Goal: Information Seeking & Learning: Learn about a topic

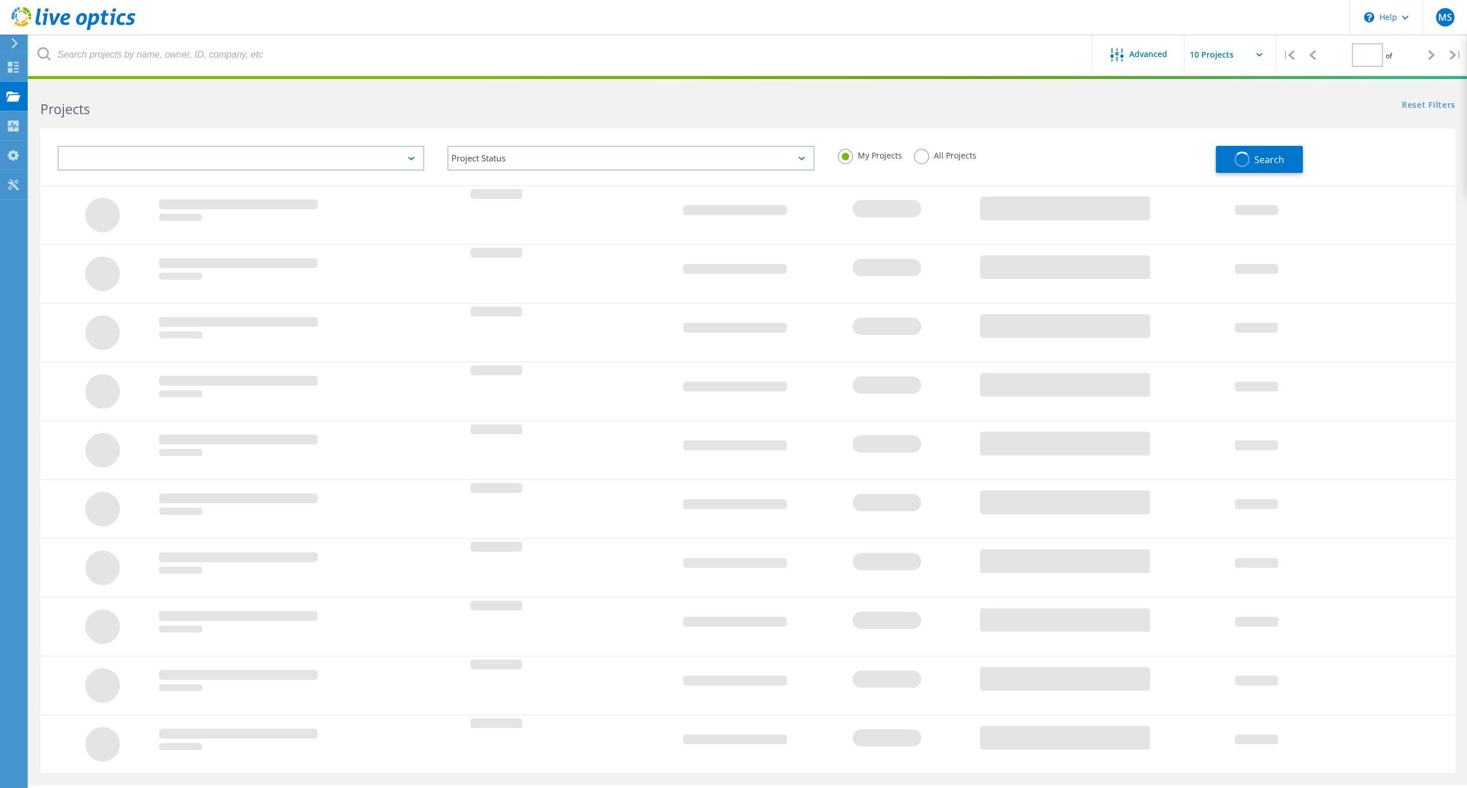
type input "1"
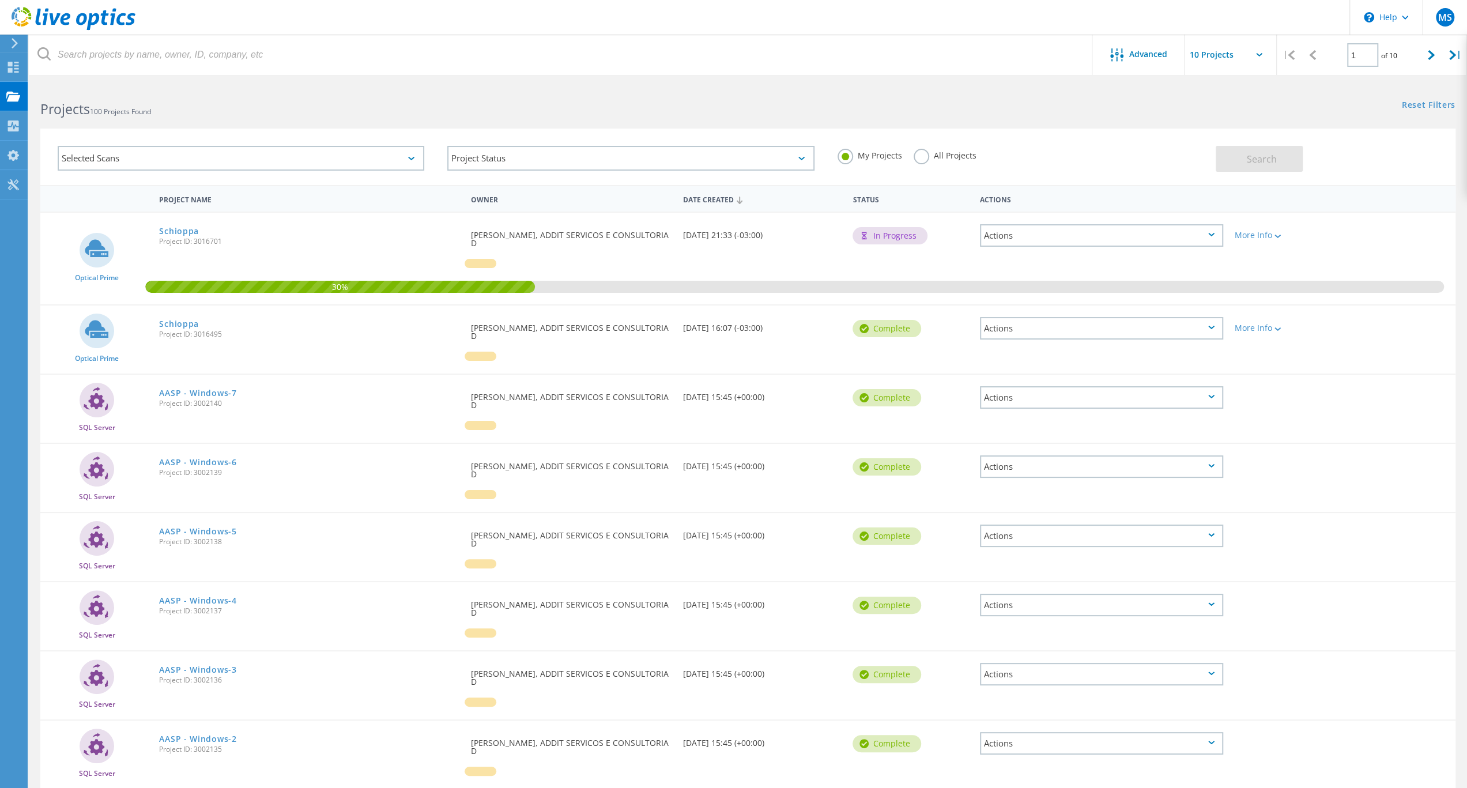
click at [405, 76] on html "\n Help Explore Helpful Articles Contact Support MS End User Marcos Silva marco…" at bounding box center [733, 486] width 1467 height 973
click at [194, 233] on link "Schioppa" at bounding box center [179, 231] width 40 height 8
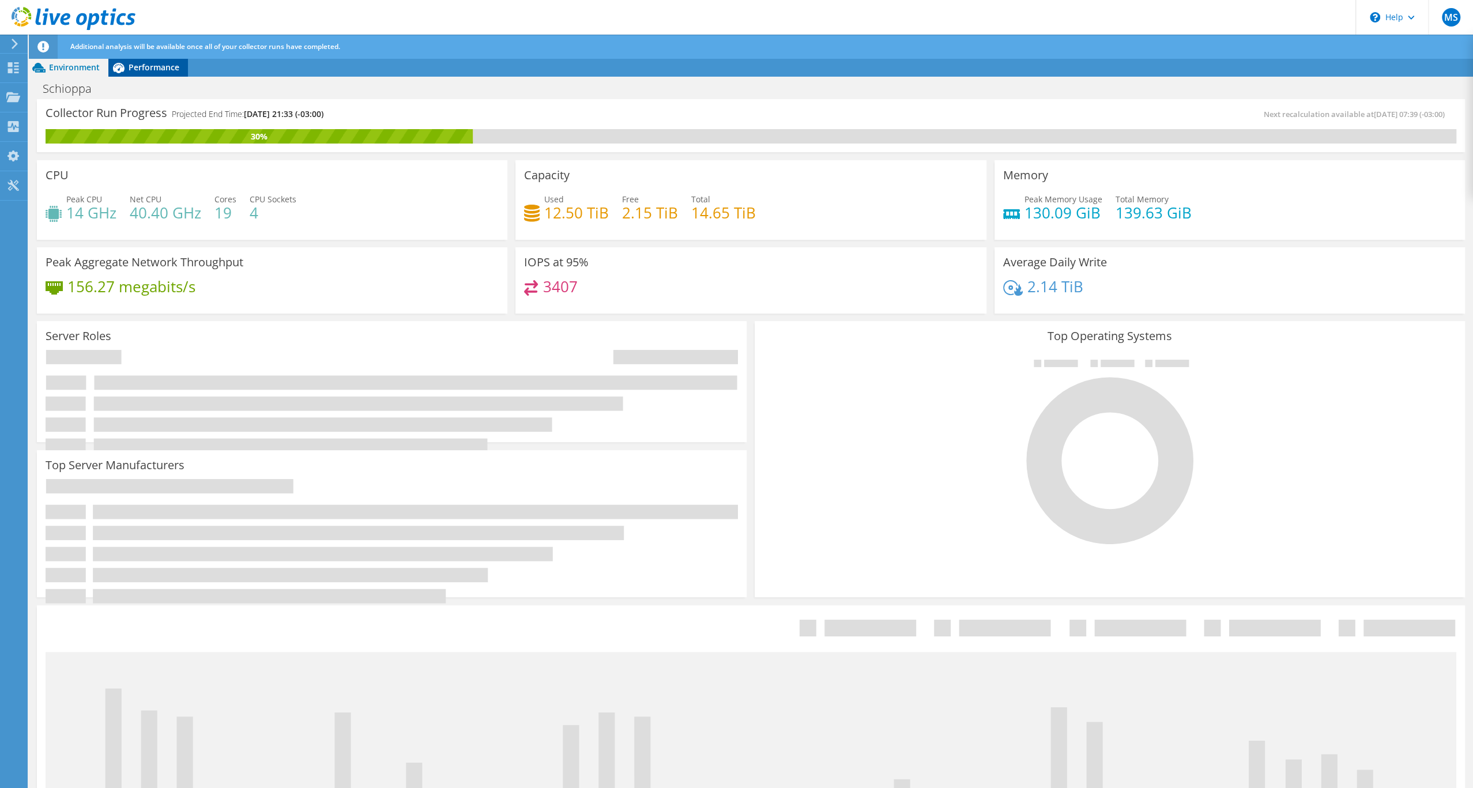
click at [152, 71] on span "Performance" at bounding box center [154, 67] width 51 height 11
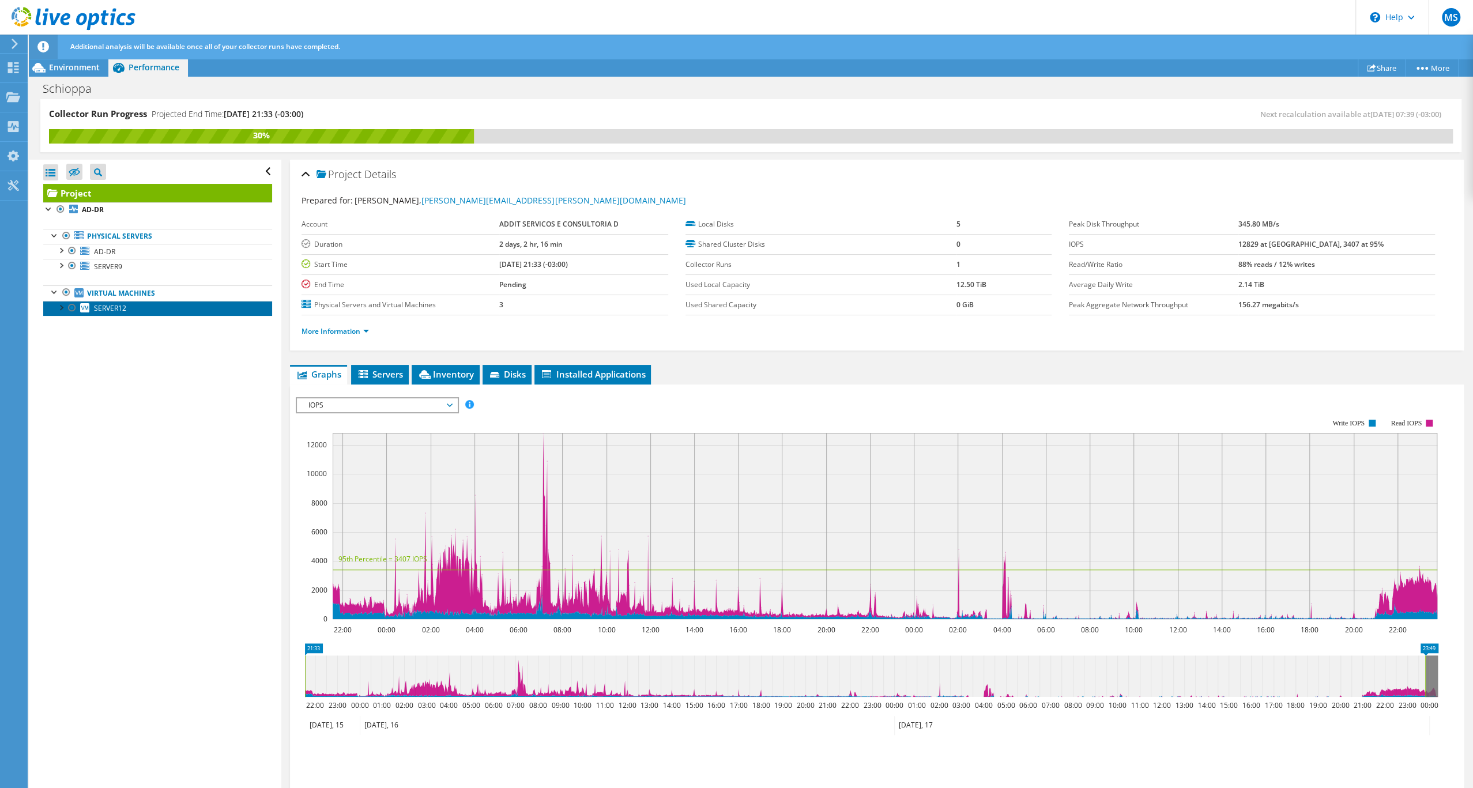
click at [114, 313] on span "SERVER12" at bounding box center [110, 308] width 32 height 10
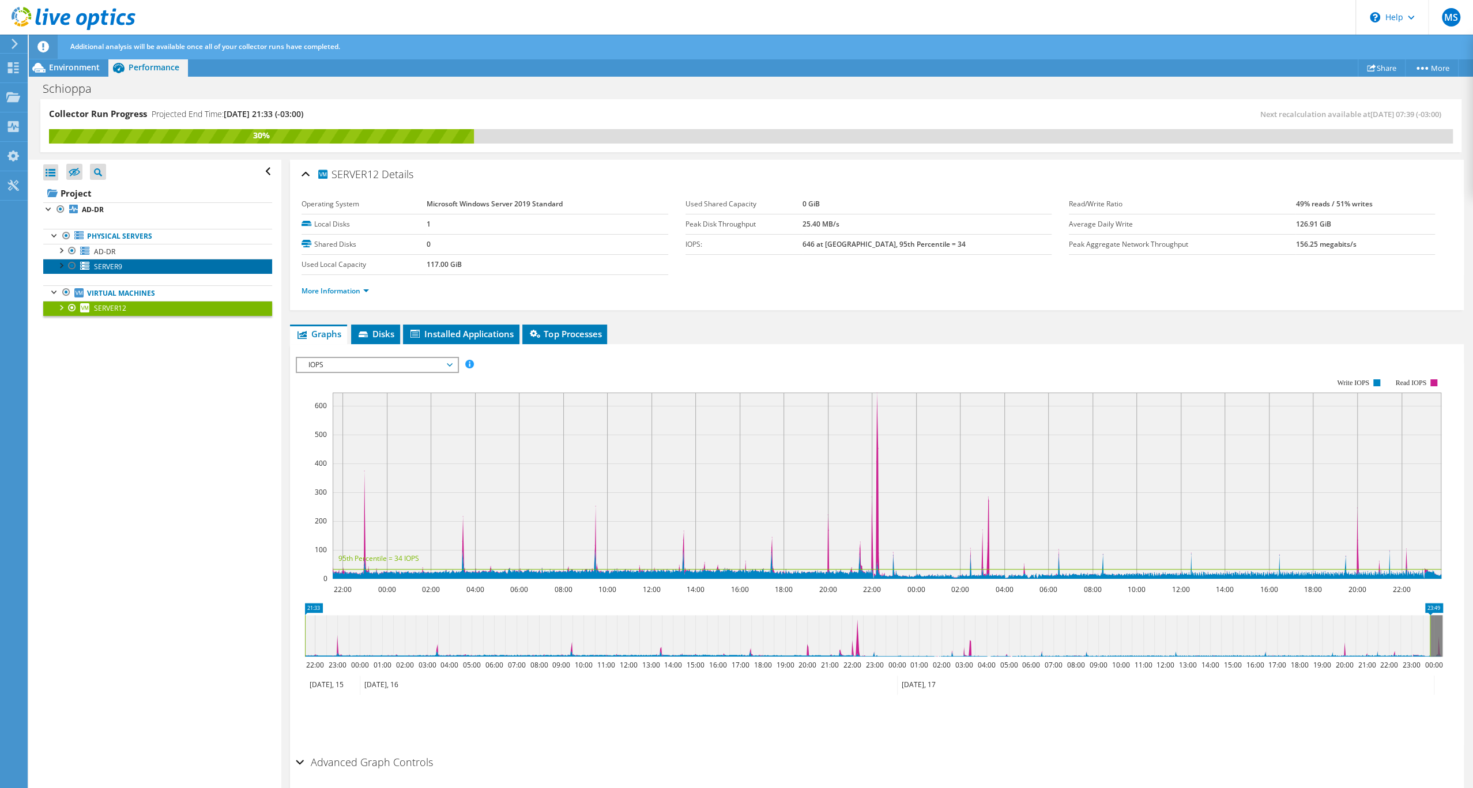
click at [122, 272] on span "SERVER9" at bounding box center [108, 267] width 28 height 10
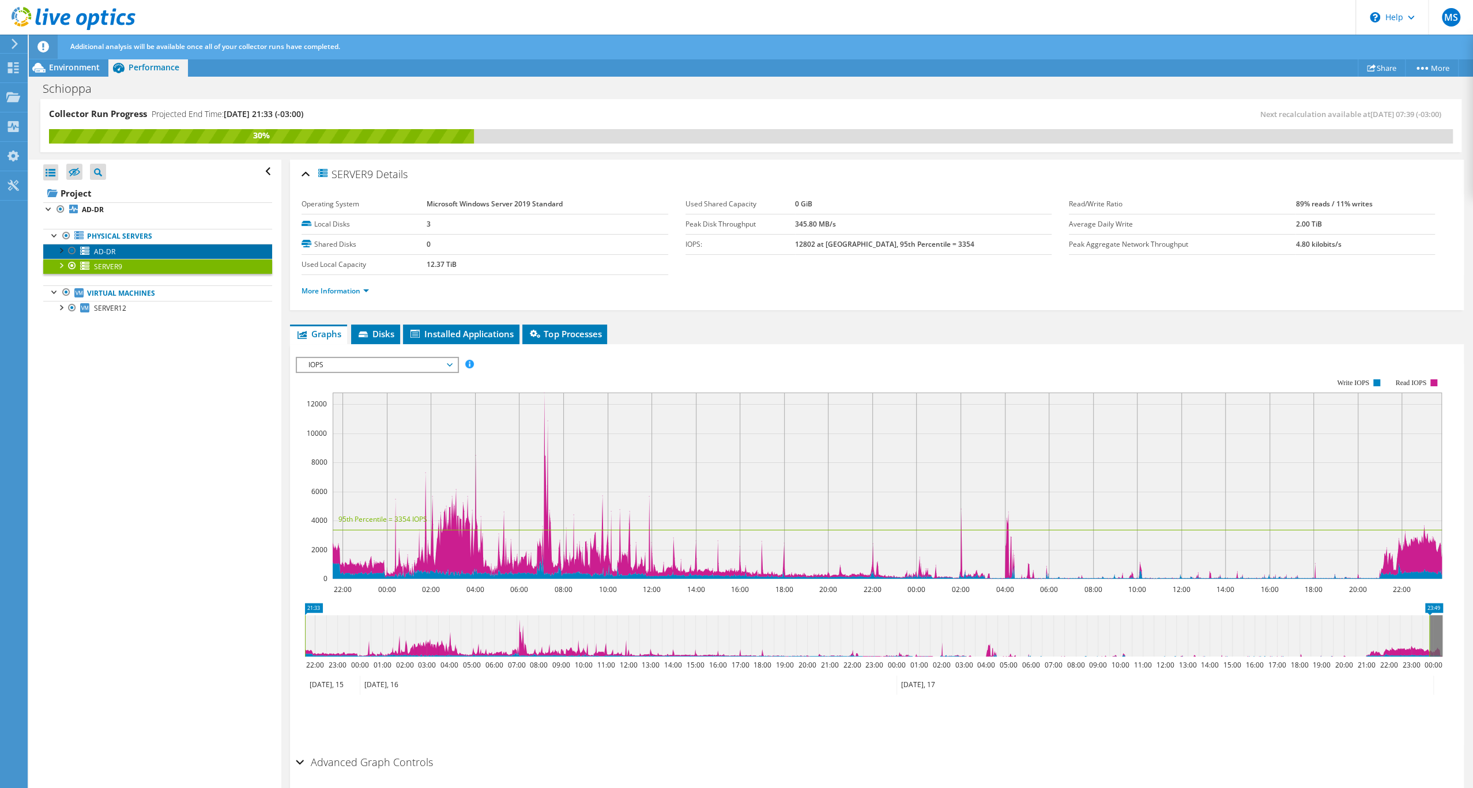
click at [131, 259] on link "AD-DR" at bounding box center [157, 251] width 229 height 15
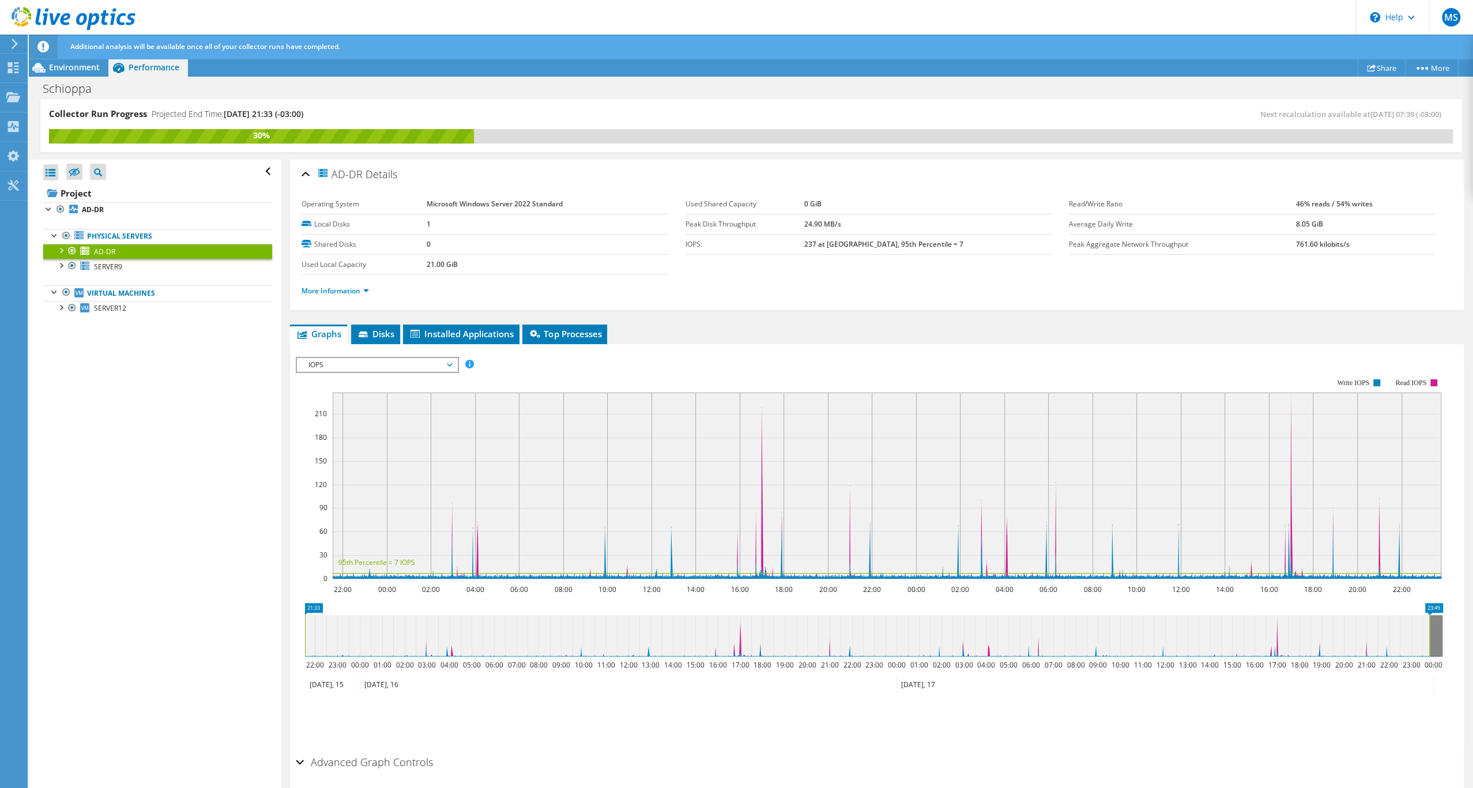
scroll to position [82, 0]
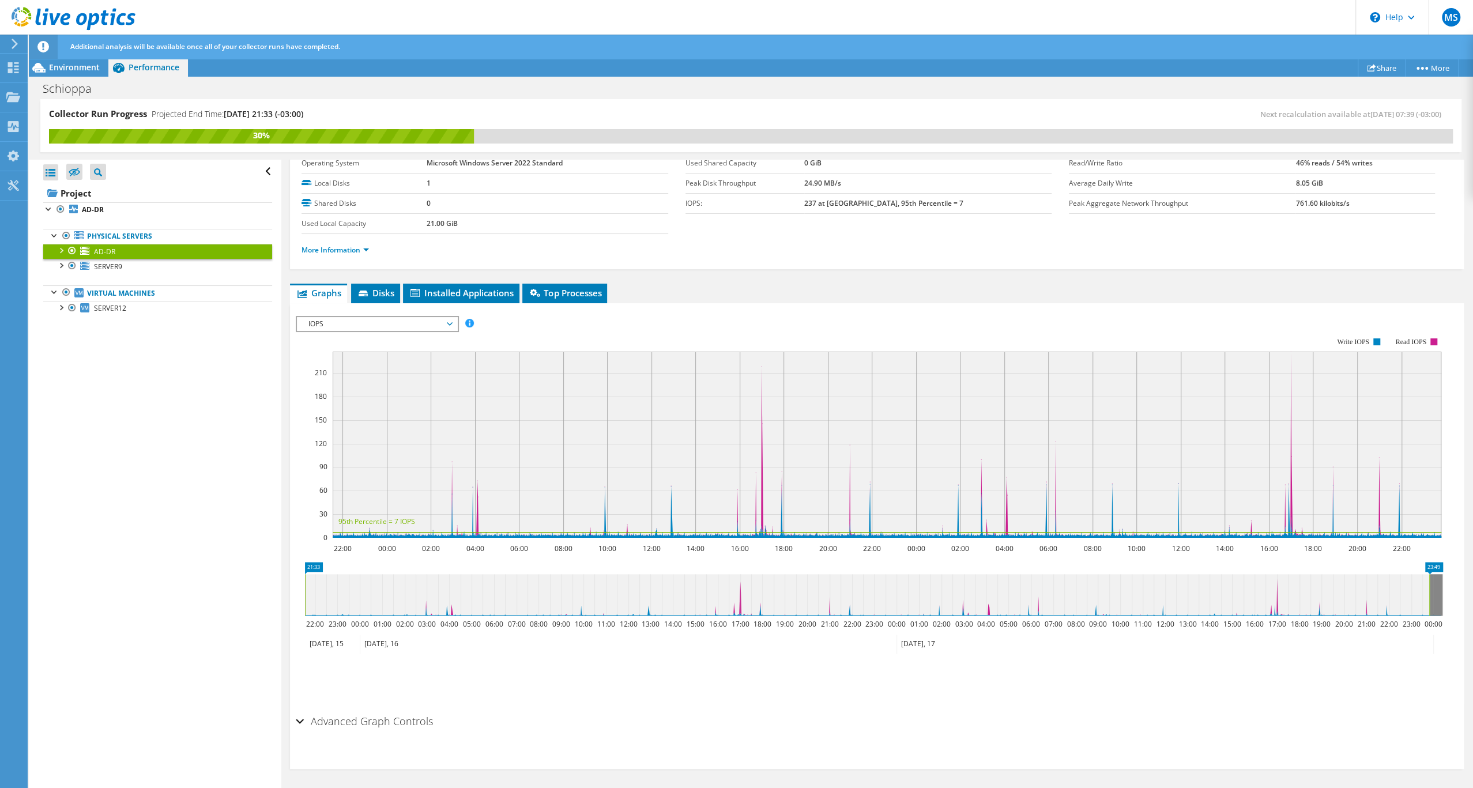
click at [403, 311] on div "IOPS Disk Throughput IO Size Latency Queue Depth CPU Percentage Memory Page Fau…" at bounding box center [877, 510] width 1162 height 400
click at [404, 324] on span "IOPS" at bounding box center [377, 324] width 148 height 14
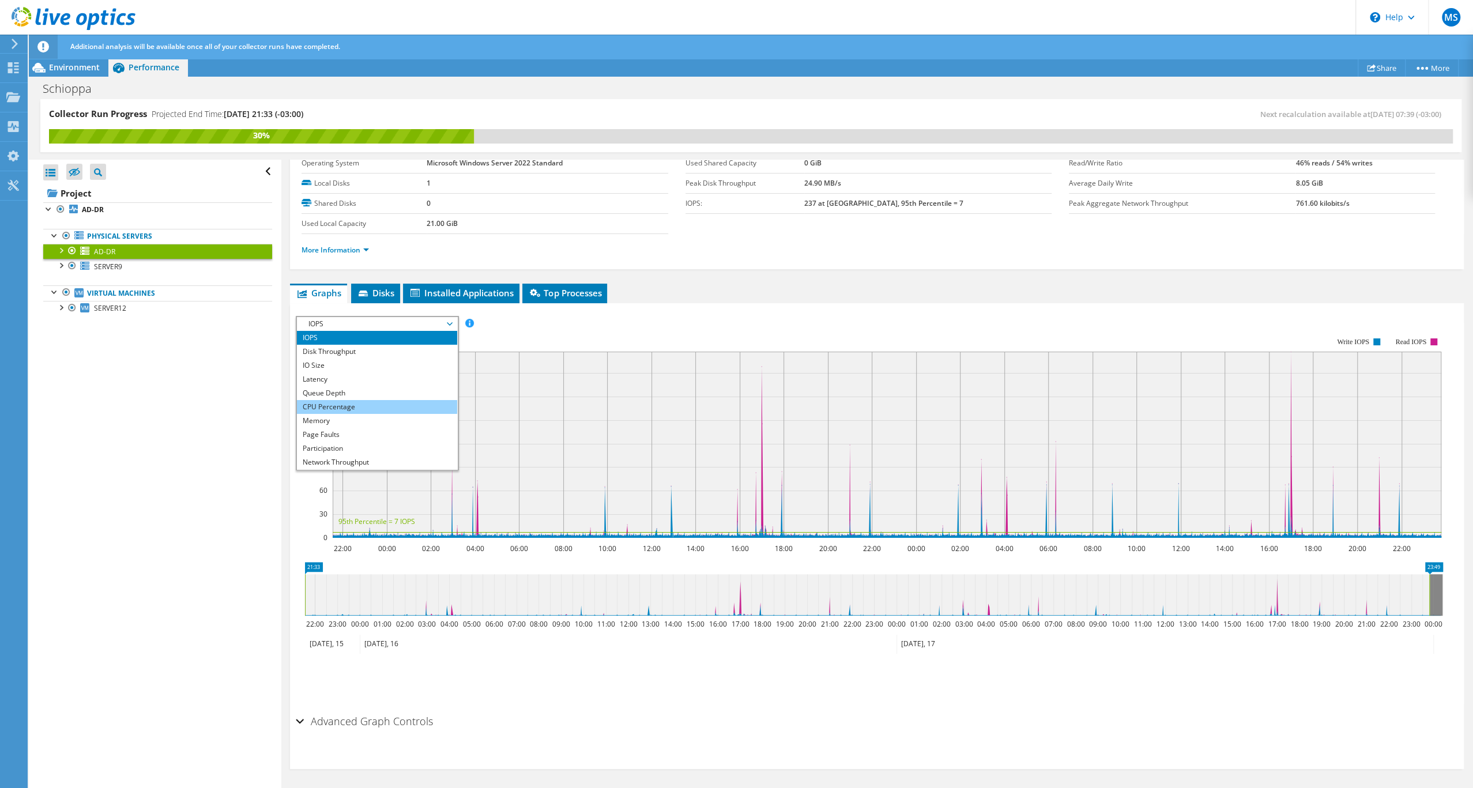
scroll to position [22, 0]
click at [366, 406] on li "Memory" at bounding box center [377, 399] width 160 height 14
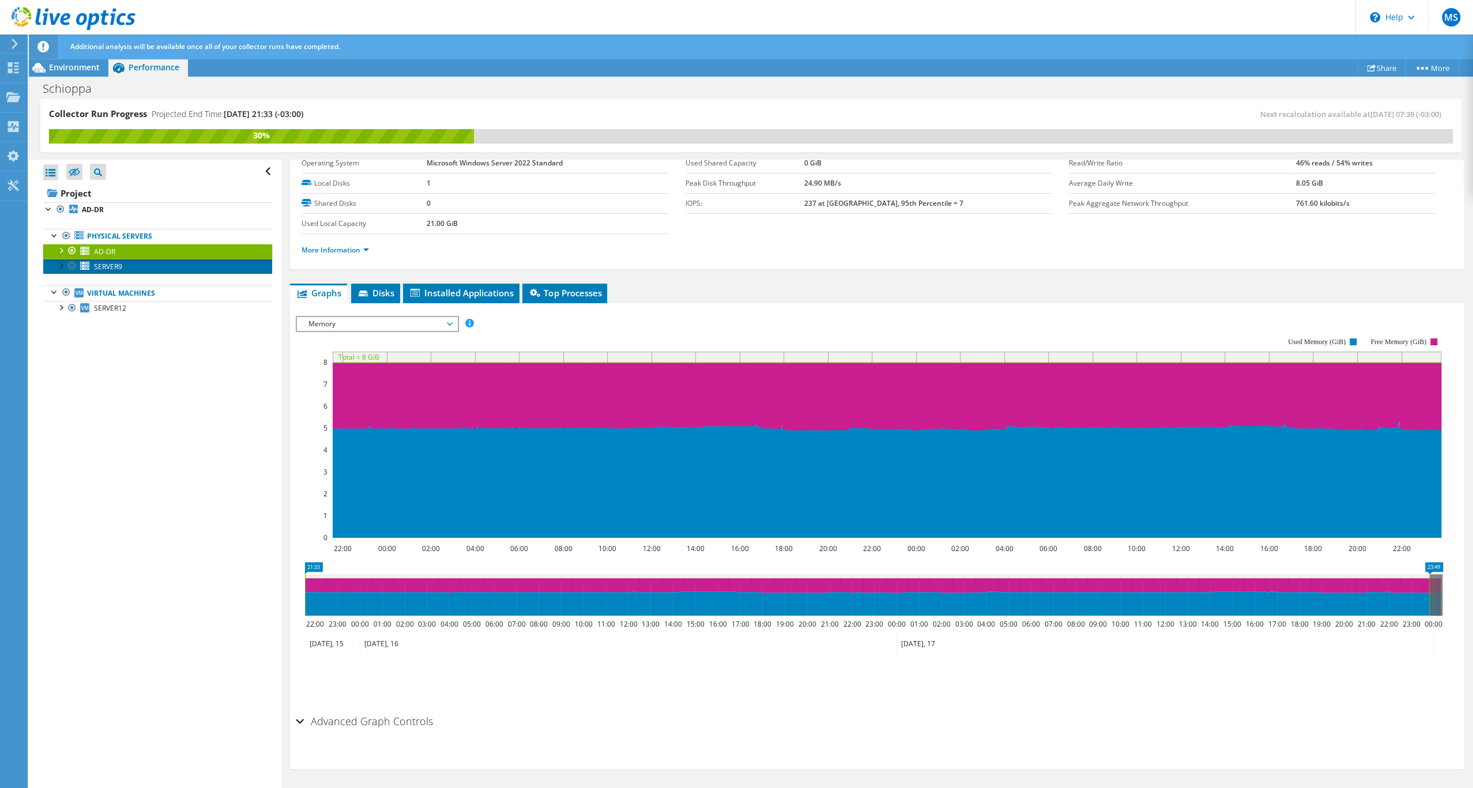
click at [131, 274] on link "SERVER9" at bounding box center [157, 266] width 229 height 15
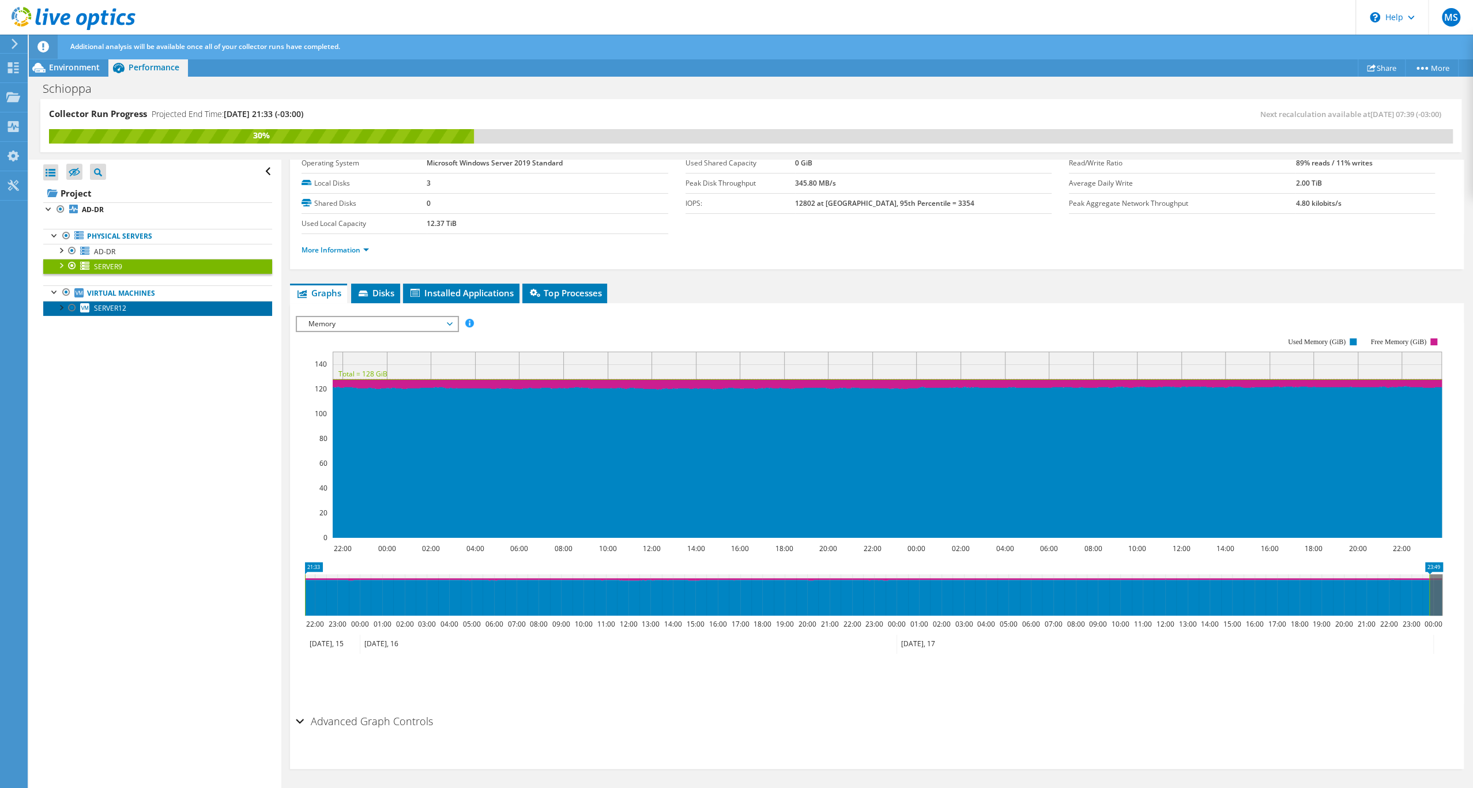
click at [117, 313] on span "SERVER12" at bounding box center [110, 308] width 32 height 10
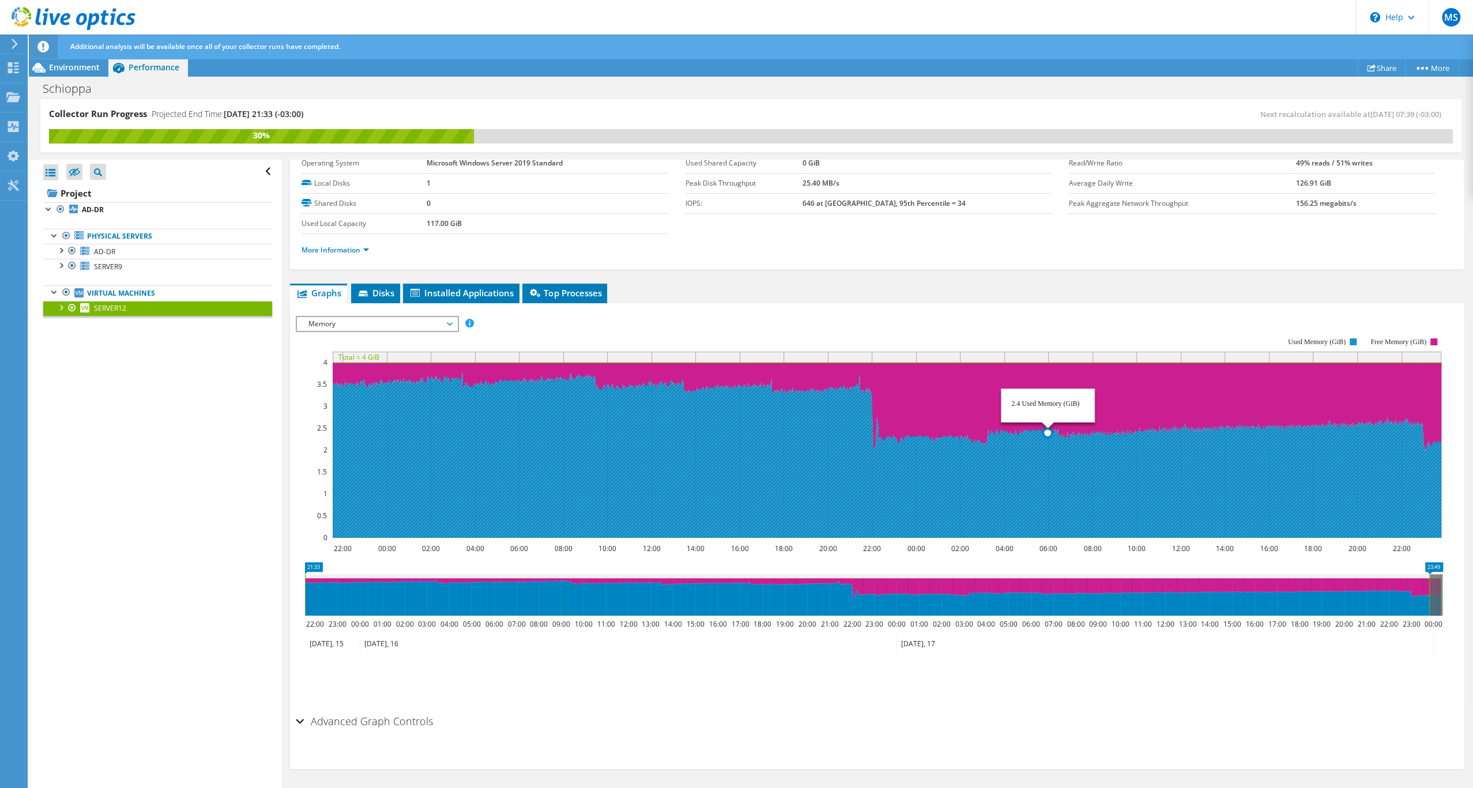
scroll to position [0, 0]
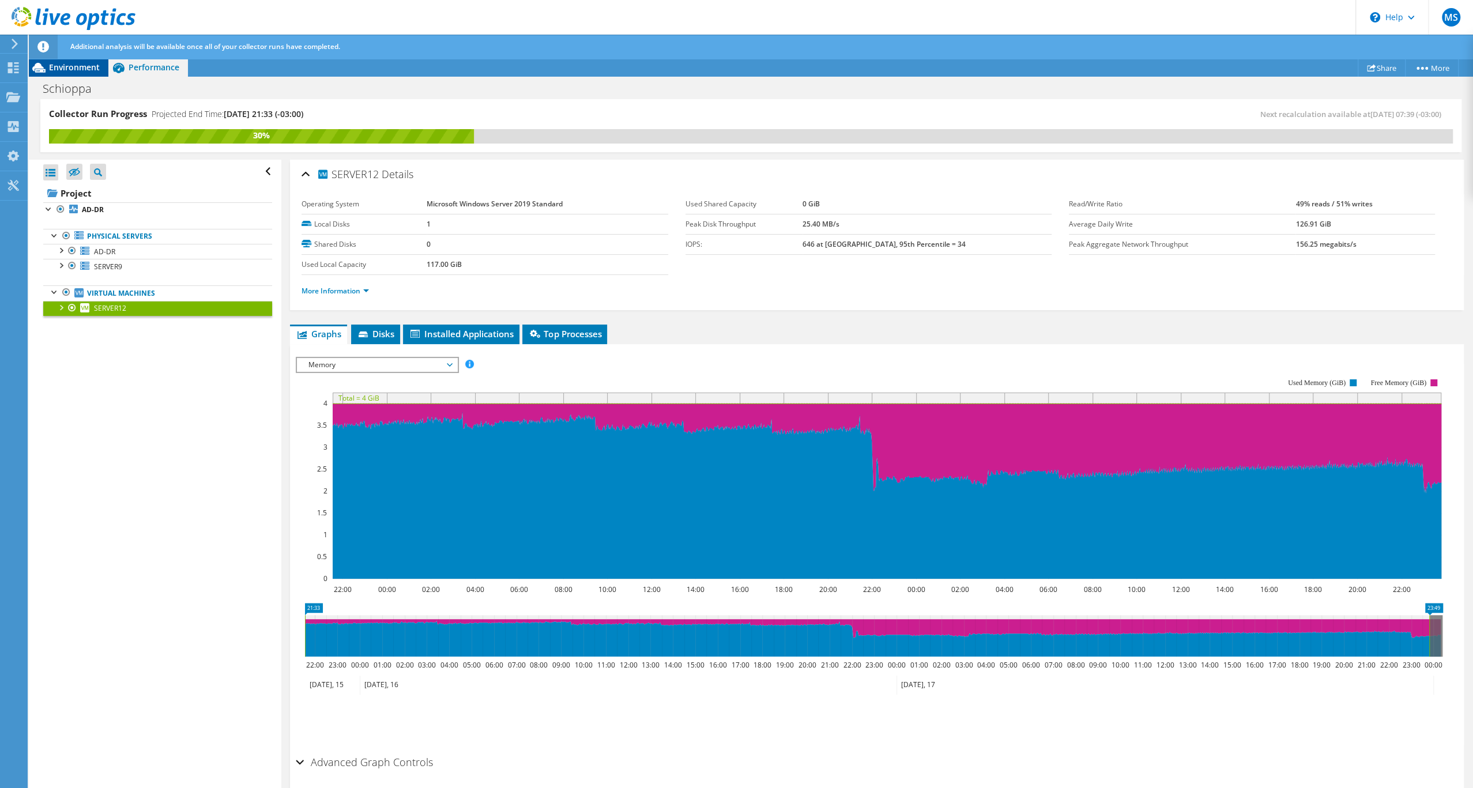
click at [85, 68] on span "Environment" at bounding box center [74, 67] width 51 height 11
